Goal: Information Seeking & Learning: Find specific fact

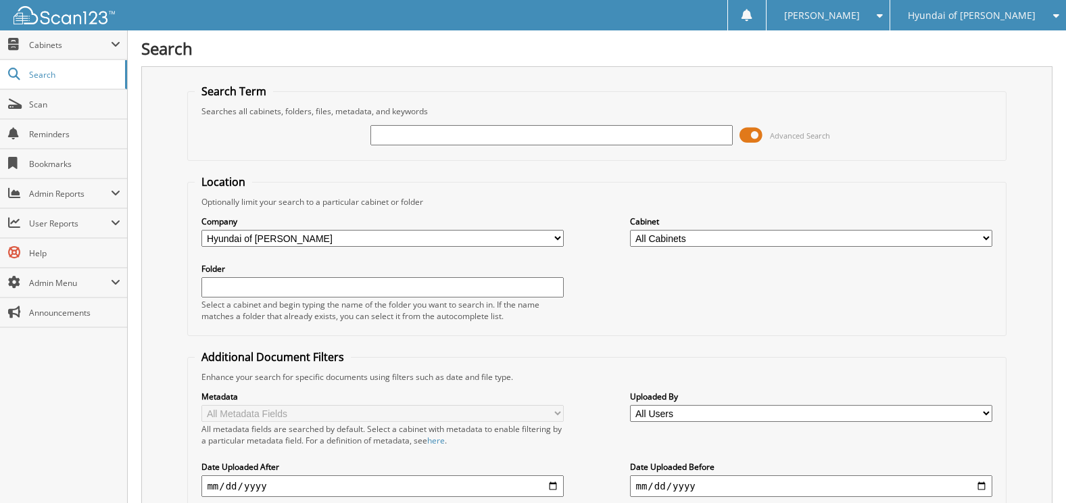
click at [548, 134] on input "text" at bounding box center [551, 135] width 362 height 20
click at [502, 133] on input "text" at bounding box center [551, 135] width 362 height 20
type input "102082"
drag, startPoint x: 422, startPoint y: 140, endPoint x: 231, endPoint y: 147, distance: 190.8
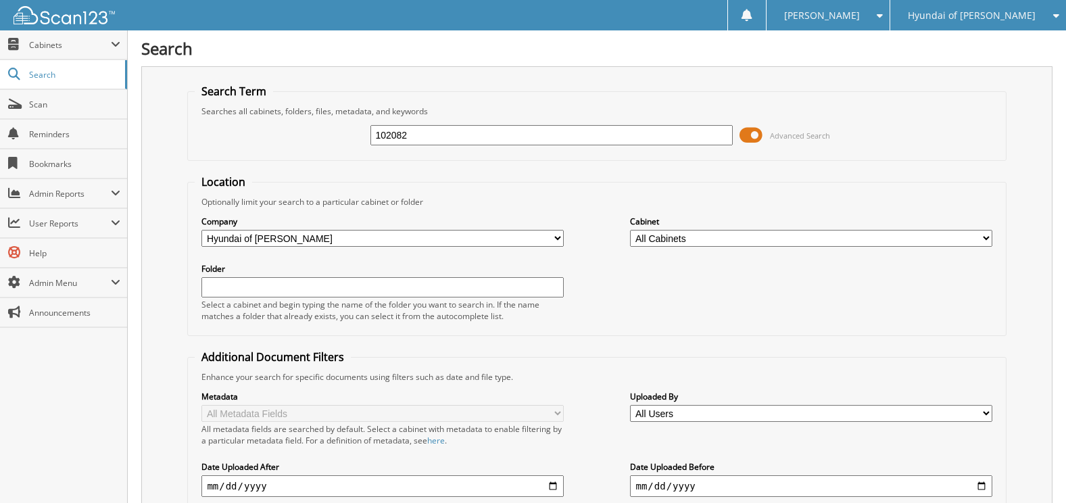
click at [231, 147] on div "102082 Advanced Search" at bounding box center [597, 135] width 804 height 37
type input "chul"
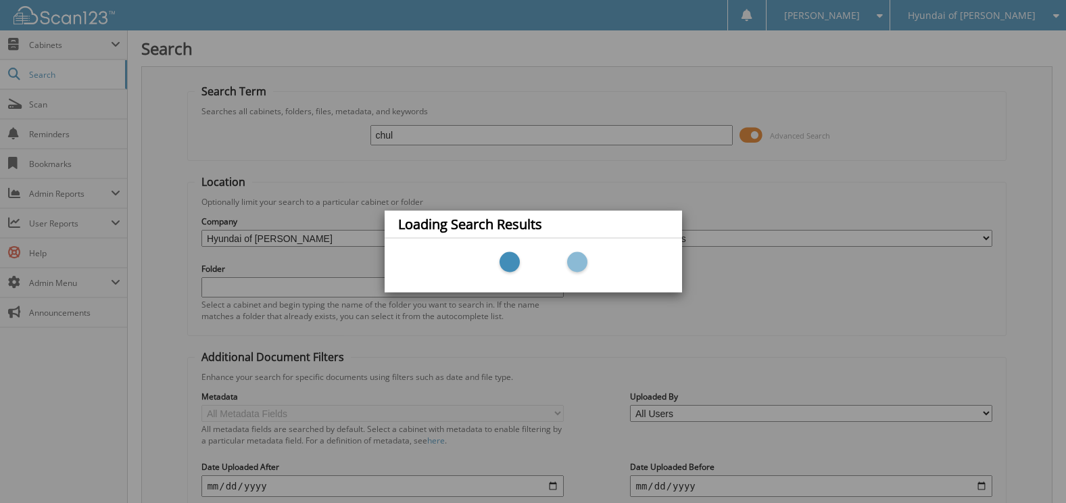
scroll to position [9, 0]
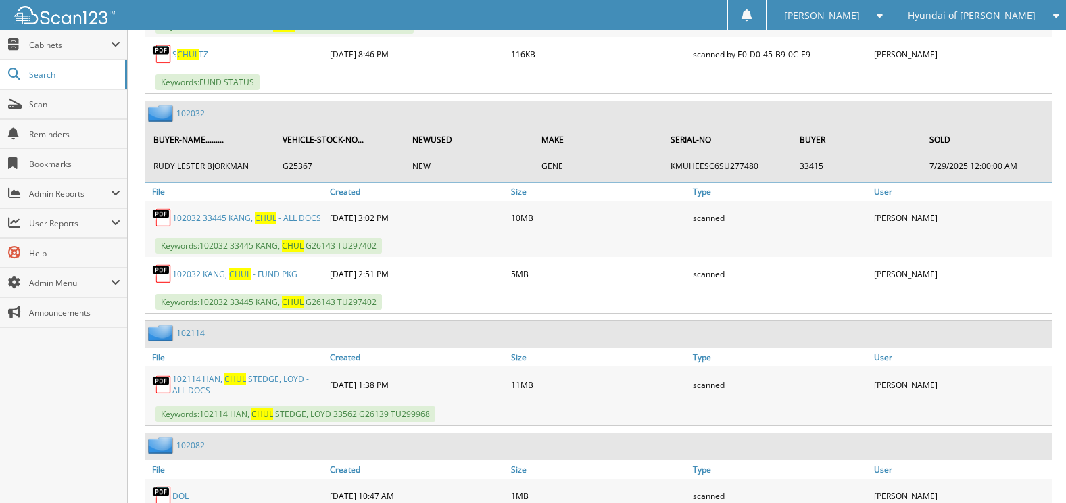
scroll to position [1014, 0]
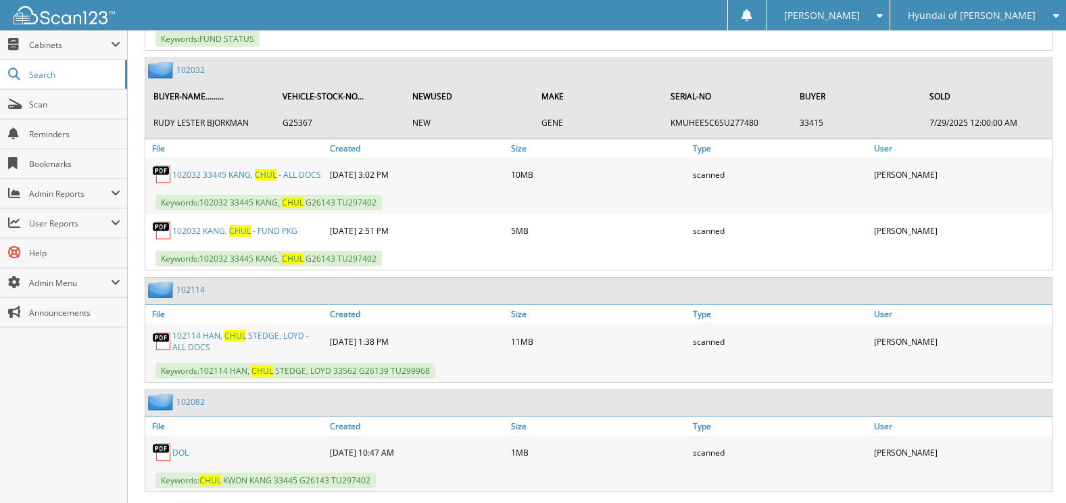
click at [201, 76] on link "1 0 2 0 3 2" at bounding box center [190, 69] width 28 height 11
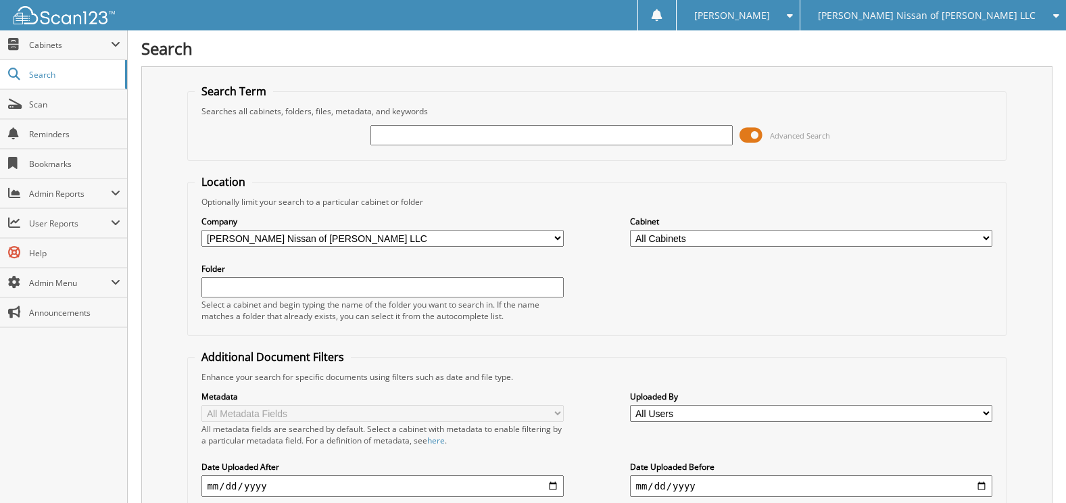
click at [555, 134] on input "text" at bounding box center [551, 135] width 362 height 20
click at [456, 128] on input "text" at bounding box center [551, 135] width 362 height 20
type input "232470"
drag, startPoint x: 412, startPoint y: 122, endPoint x: 353, endPoint y: 146, distance: 64.0
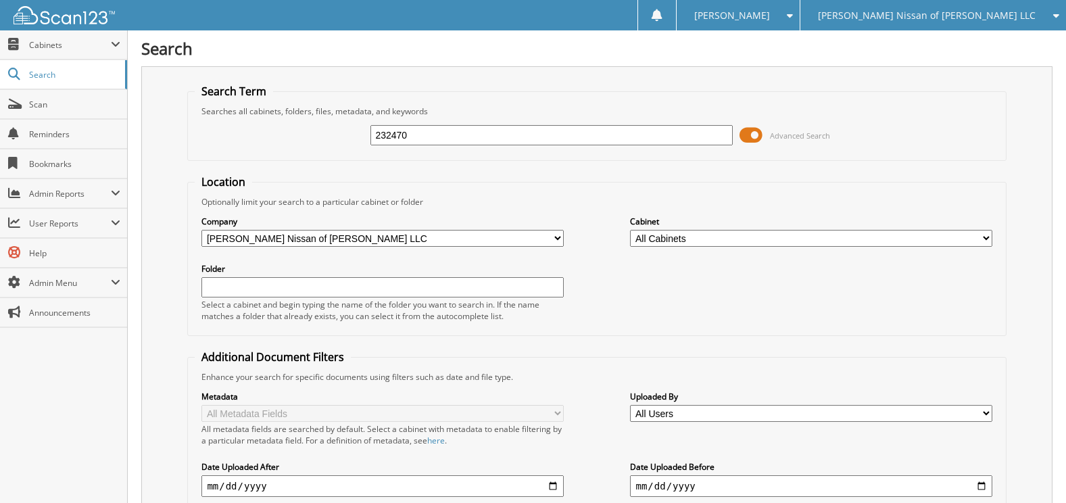
click at [266, 123] on div "232470 Advanced Search" at bounding box center [597, 135] width 804 height 37
drag, startPoint x: 441, startPoint y: 130, endPoint x: 306, endPoint y: 140, distance: 135.6
click at [306, 140] on div "232470 Advanced Search" at bounding box center [597, 135] width 804 height 37
type input "christina francis"
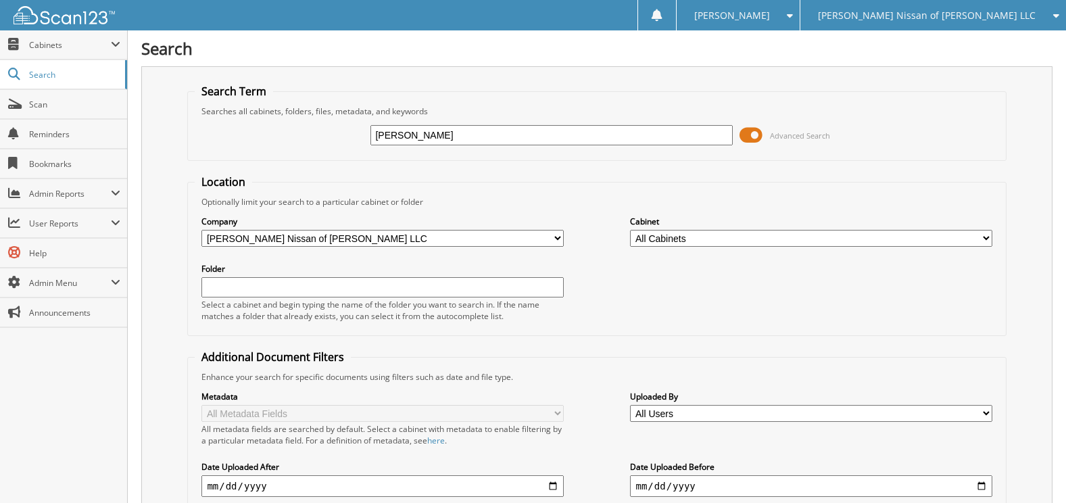
drag, startPoint x: 469, startPoint y: 128, endPoint x: 180, endPoint y: 140, distance: 288.9
click at [180, 139] on div "Search Term Searches all cabinets, folders, files, metadata, and keywords chris…" at bounding box center [596, 343] width 911 height 554
type input "232409"
click at [346, 241] on select "All Companies in [PERSON_NAME] Auto Group Hyundai of [PERSON_NAME] Chevrolet In…" at bounding box center [382, 238] width 362 height 17
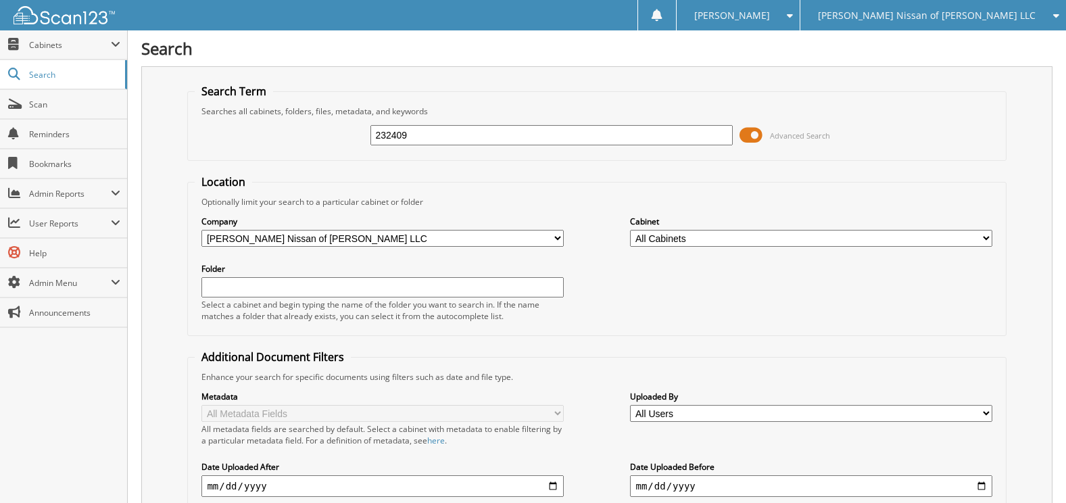
select select
click at [201, 230] on select "All Companies in [PERSON_NAME] Auto Group Hyundai of [PERSON_NAME] Chevrolet In…" at bounding box center [382, 238] width 362 height 17
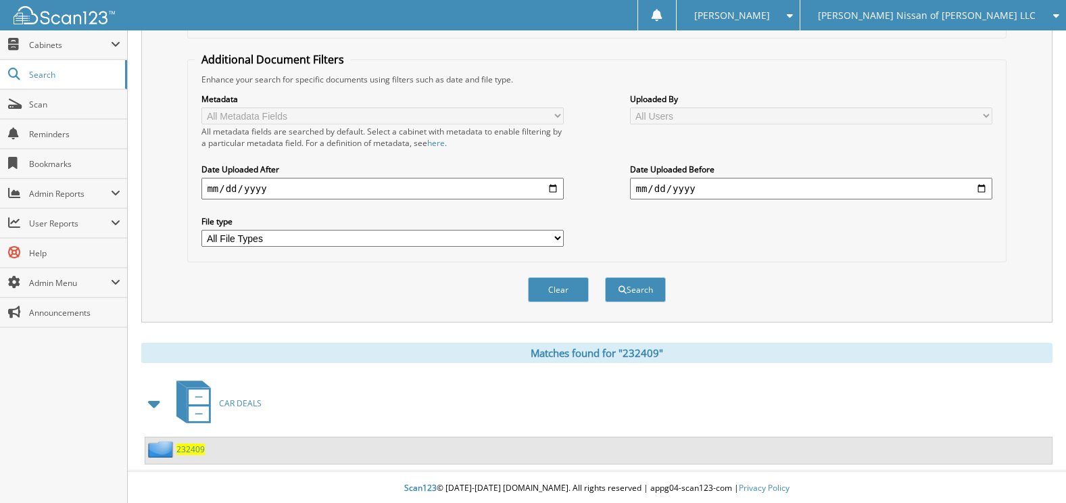
scroll to position [300, 0]
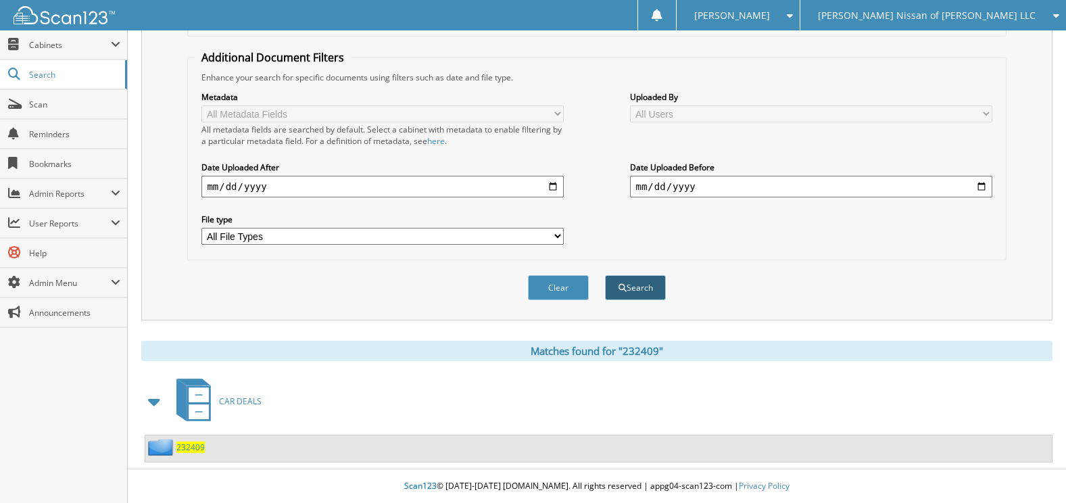
click at [615, 287] on button "Search" at bounding box center [635, 287] width 61 height 25
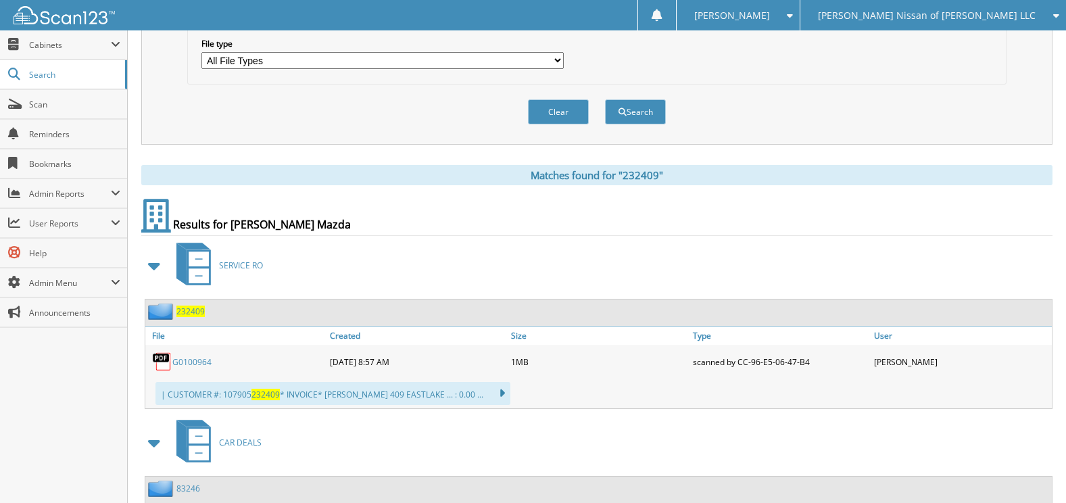
scroll to position [541, 0]
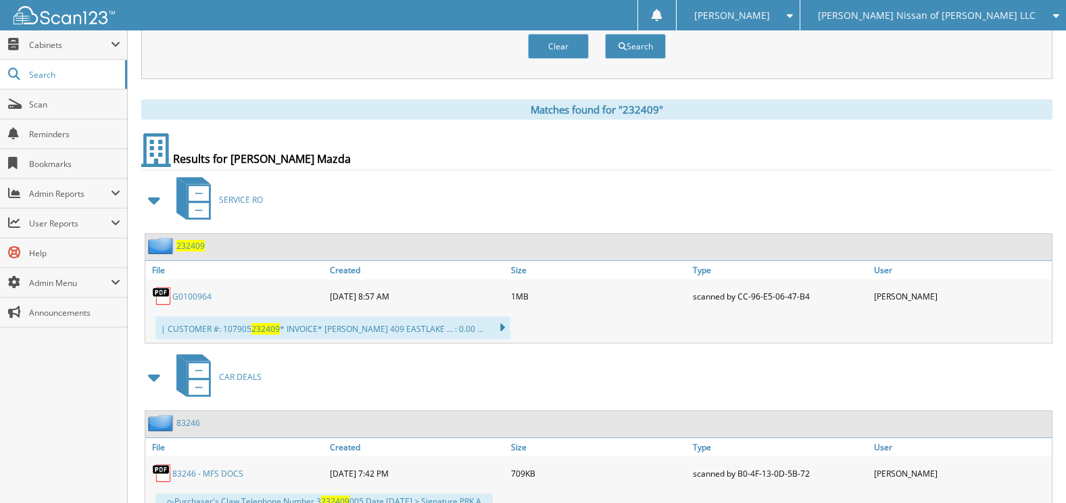
click at [153, 197] on span at bounding box center [154, 200] width 19 height 24
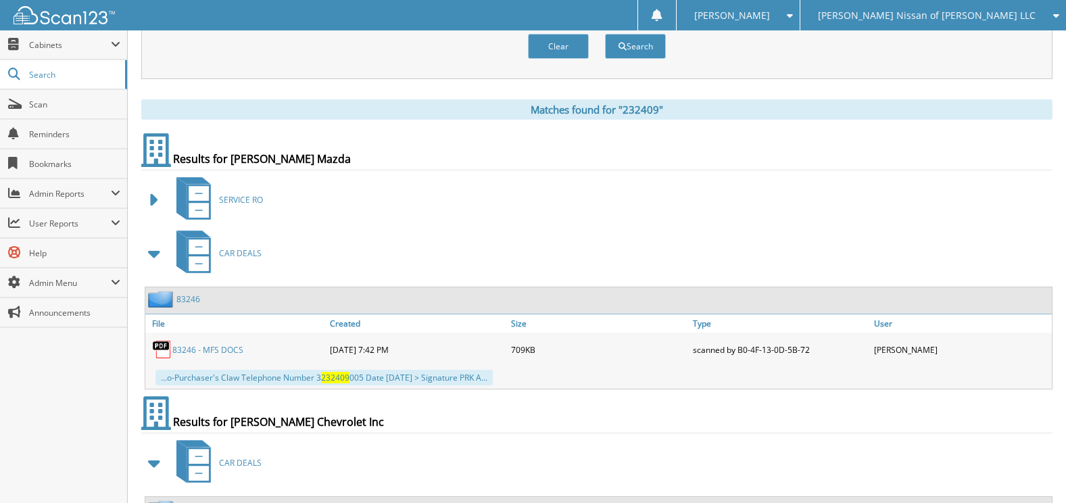
click at [151, 258] on span at bounding box center [154, 253] width 19 height 24
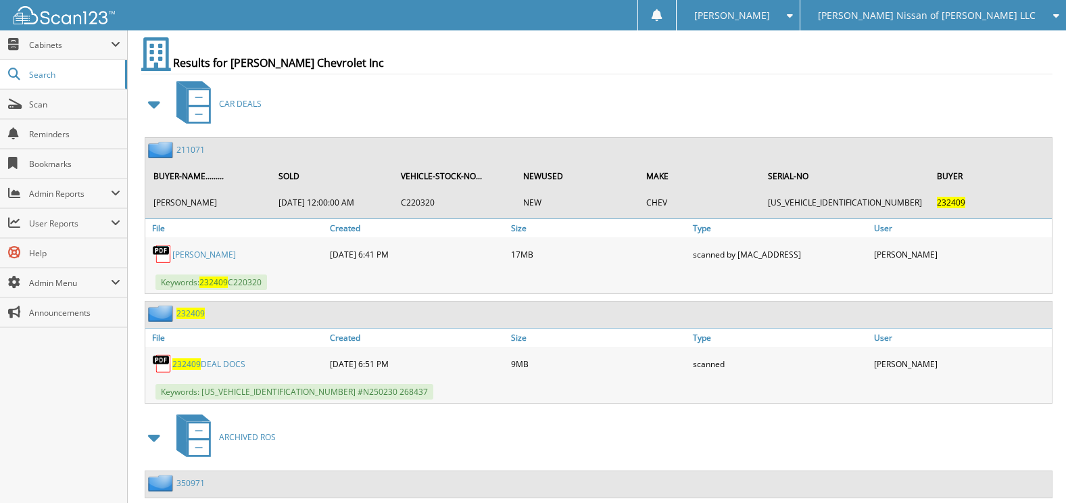
scroll to position [811, 0]
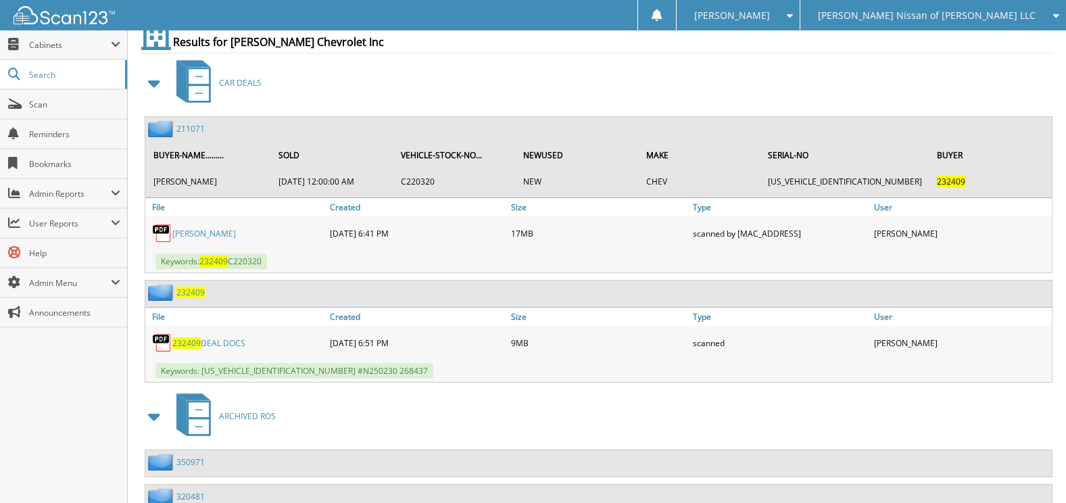
click at [195, 291] on span "232409" at bounding box center [190, 292] width 28 height 11
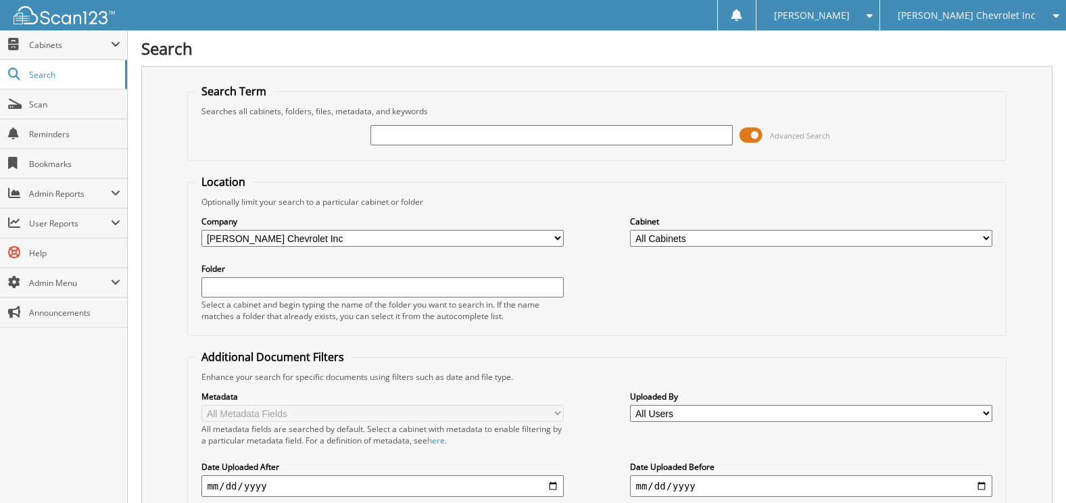
click at [439, 131] on input "text" at bounding box center [551, 135] width 362 height 20
type input "232407"
drag, startPoint x: 397, startPoint y: 135, endPoint x: 452, endPoint y: 138, distance: 54.9
click at [452, 138] on input "232407" at bounding box center [551, 135] width 362 height 20
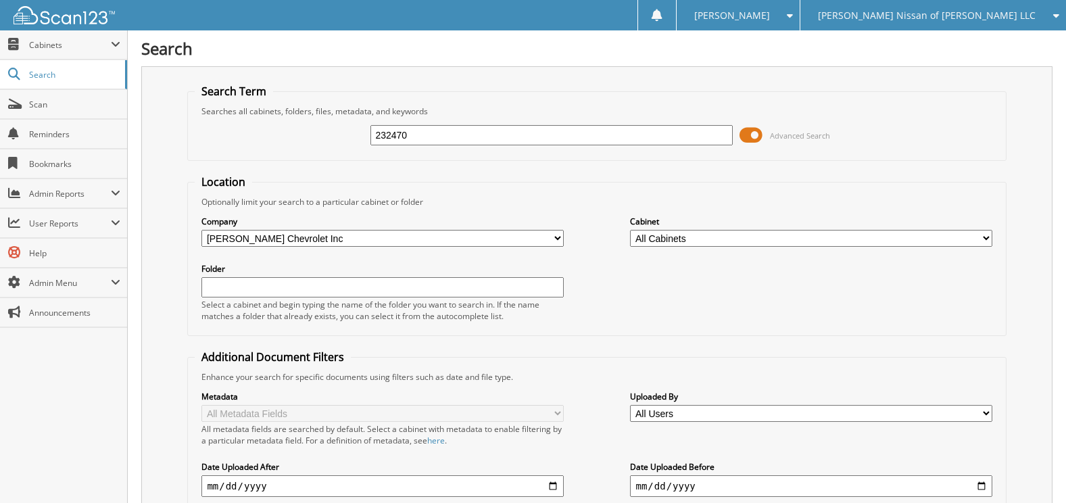
type input "232470"
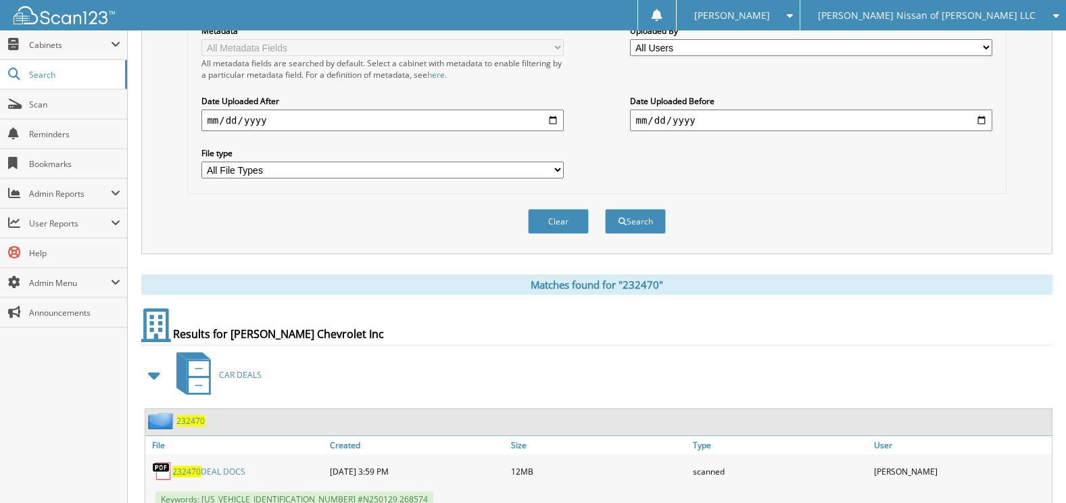
scroll to position [471, 0]
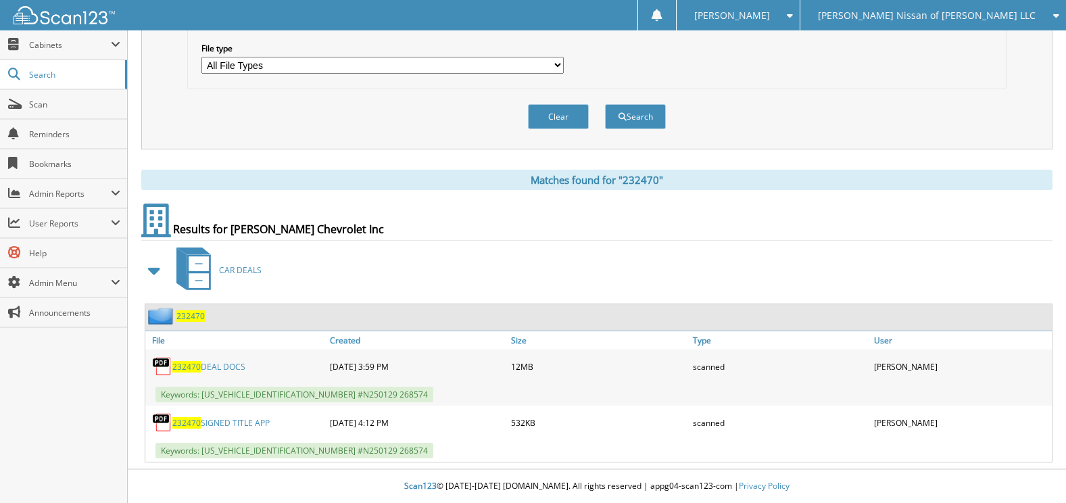
click at [891, 16] on span "[PERSON_NAME] Nissan of [PERSON_NAME] LLC" at bounding box center [927, 15] width 218 height 8
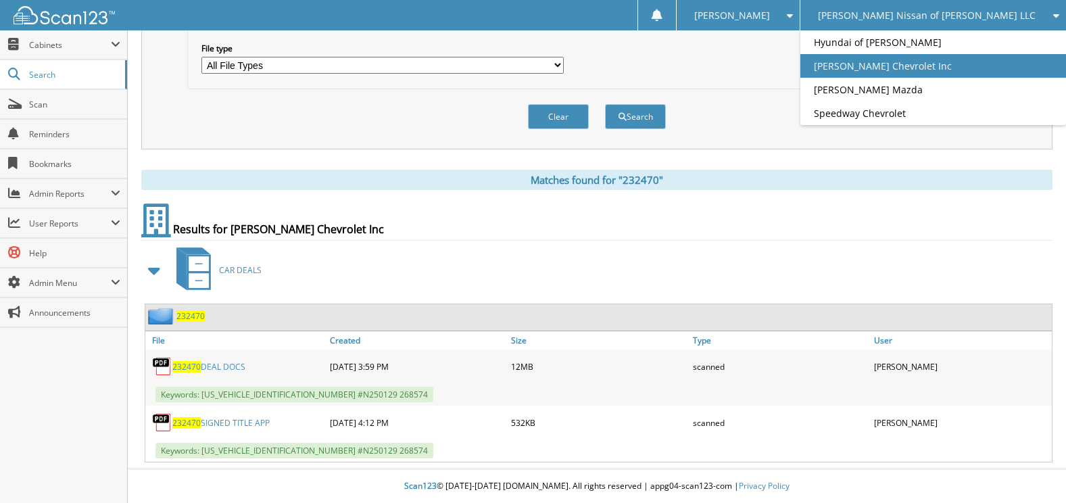
click at [905, 64] on link "[PERSON_NAME] Chevrolet Inc" at bounding box center [933, 66] width 266 height 24
